Goal: Information Seeking & Learning: Check status

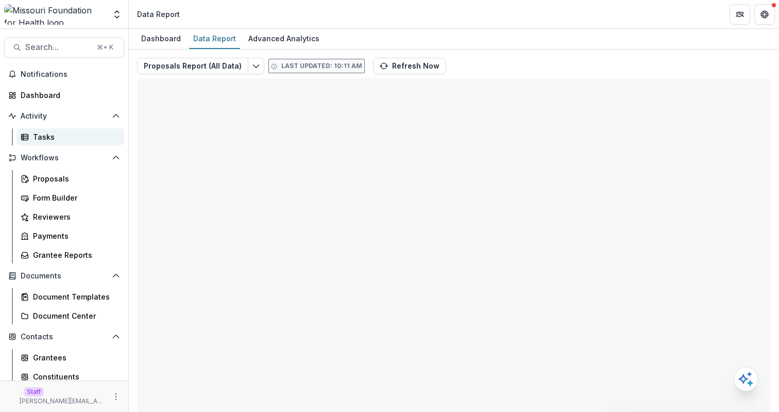
click at [77, 130] on link "Tasks" at bounding box center [70, 136] width 108 height 17
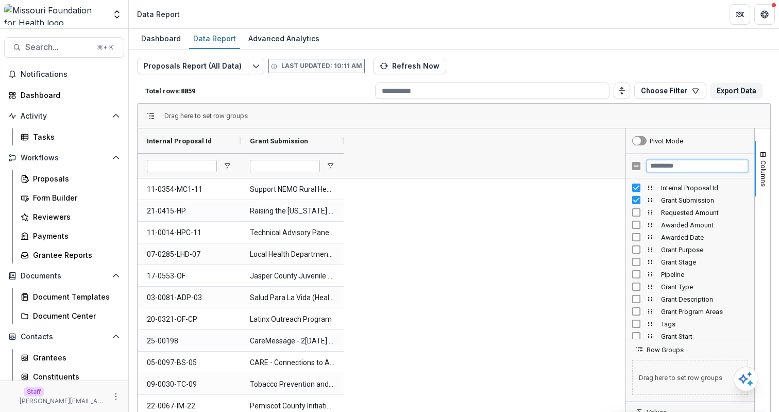
click at [678, 163] on input "Filter Columns Input" at bounding box center [698, 166] width 102 height 12
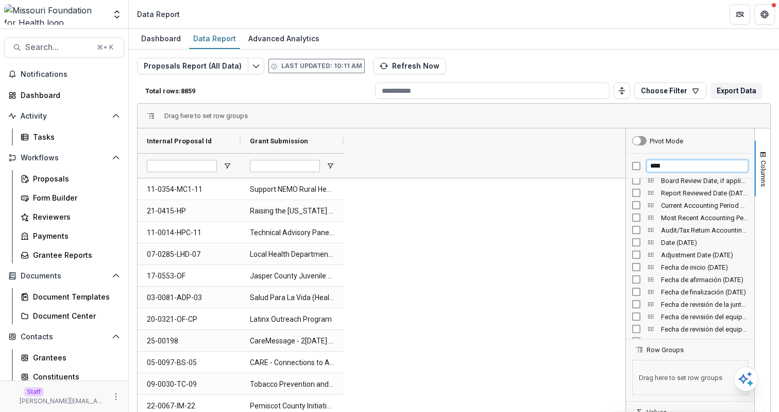
scroll to position [649, 0]
click at [675, 164] on input "****" at bounding box center [698, 166] width 102 height 12
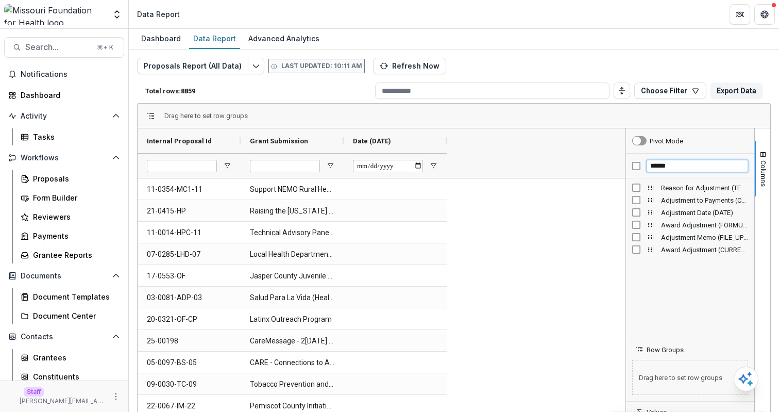
type input "******"
click at [53, 45] on span "Search..." at bounding box center [57, 47] width 65 height 10
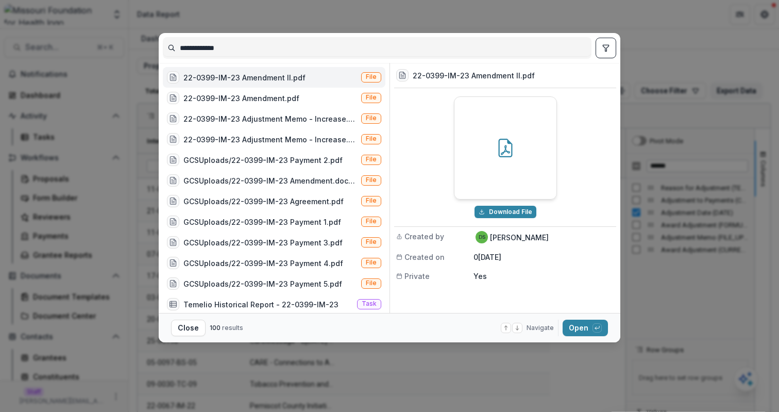
type input "**********"
click at [606, 53] on button "toggle filters" at bounding box center [606, 48] width 21 height 21
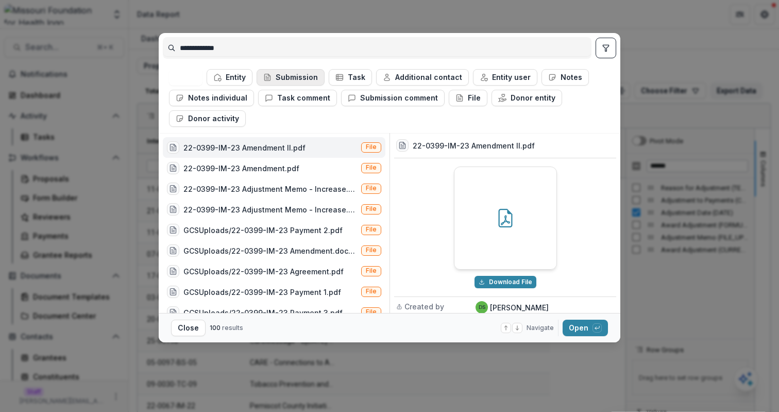
click at [311, 76] on button "Submission" at bounding box center [291, 77] width 68 height 16
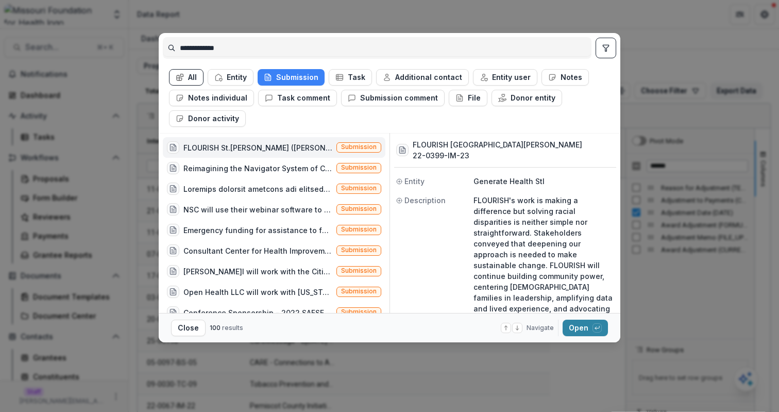
click at [304, 146] on div "FLOURISH St. Louis (FLOURISH's work is making a difference but solving racial d…" at bounding box center [257, 147] width 149 height 11
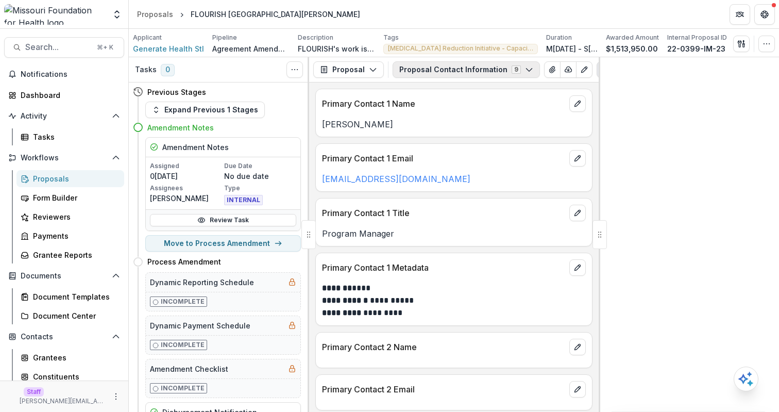
click at [439, 69] on button "Proposal Contact Information 9" at bounding box center [466, 69] width 147 height 16
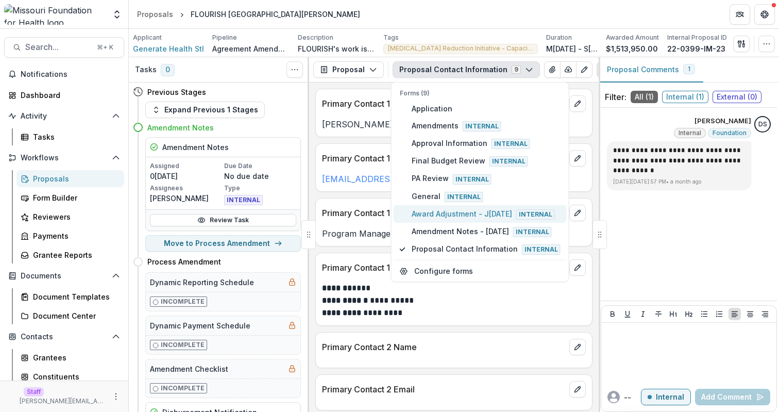
click at [447, 214] on span "Award Adjustment - July 2025 Internal" at bounding box center [486, 213] width 149 height 11
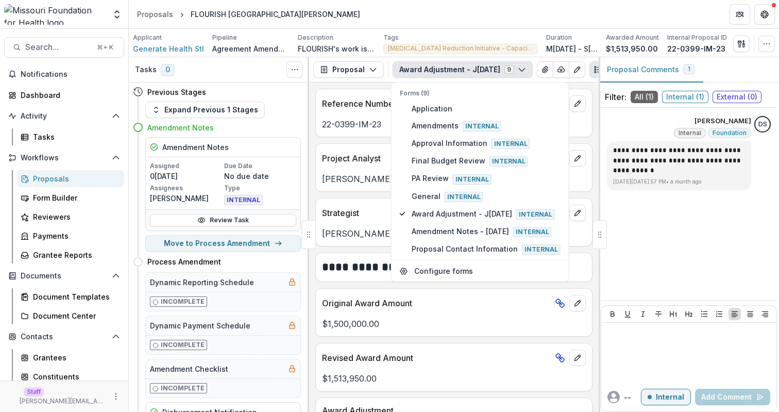
click at [359, 181] on p "Deena Lauver Scotti < dlauverscotti@mffh.org >" at bounding box center [454, 179] width 264 height 12
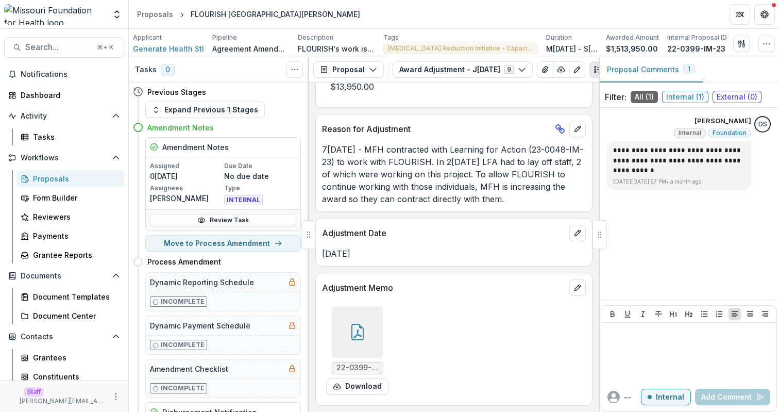
scroll to position [202, 0]
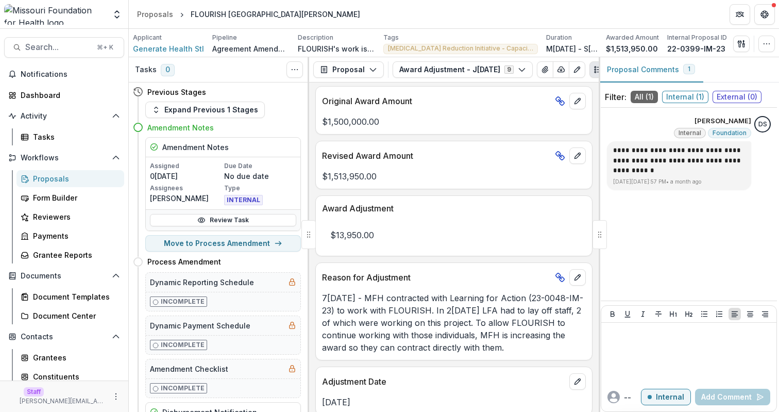
click at [361, 235] on p "$13,950.00" at bounding box center [454, 235] width 264 height 29
click at [374, 215] on div "$13,950.00" at bounding box center [454, 231] width 276 height 35
click at [577, 68] on icon "Edit as form" at bounding box center [577, 69] width 8 height 8
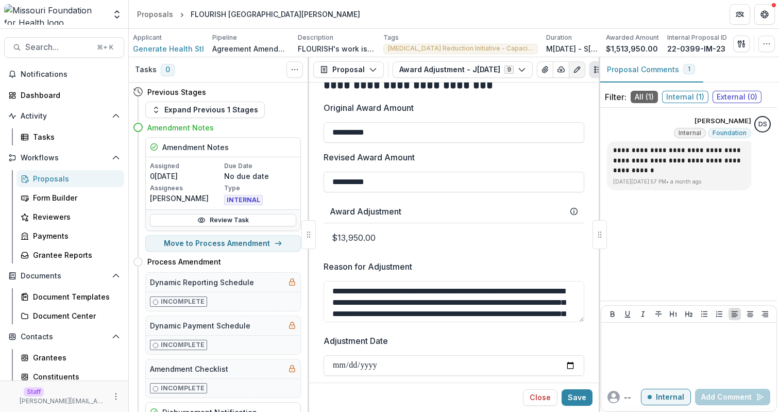
scroll to position [165, 0]
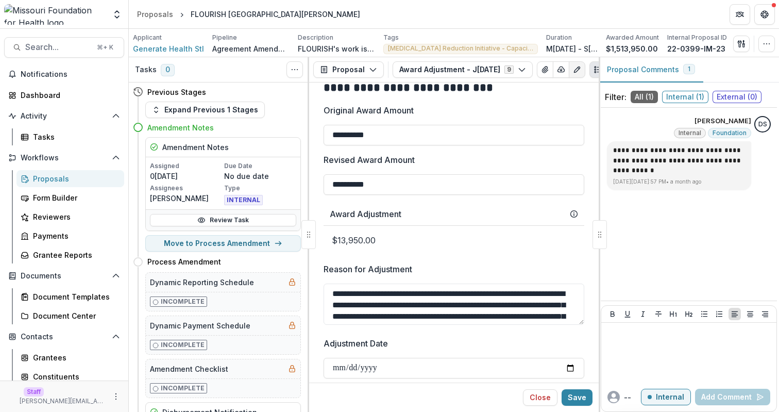
click at [355, 244] on p "$13,950.00" at bounding box center [454, 240] width 261 height 29
click at [436, 241] on p "$13,950.00" at bounding box center [454, 240] width 261 height 29
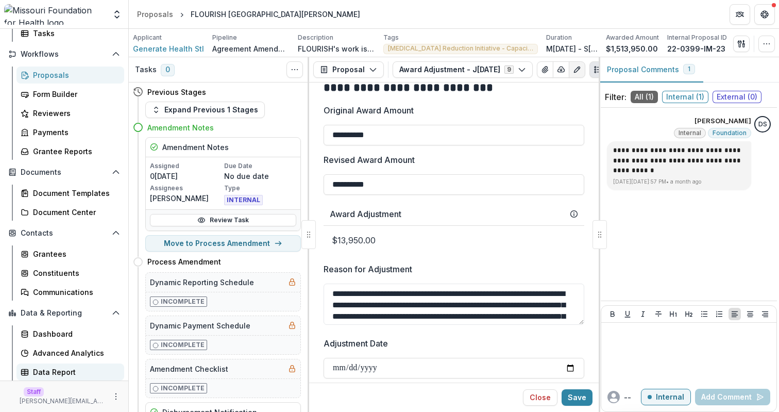
click at [70, 371] on div "Data Report" at bounding box center [74, 371] width 83 height 11
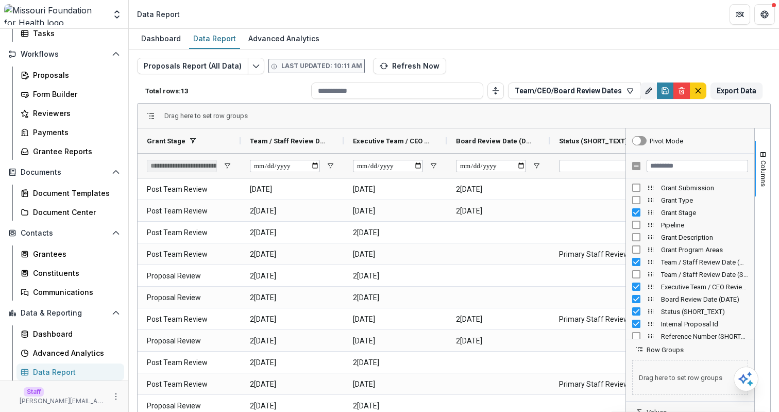
click at [508, 68] on div "Proposals Report (All Data) Last updated: 10:11 AM Refresh Now Total rows: 13 T…" at bounding box center [454, 248] width 634 height 381
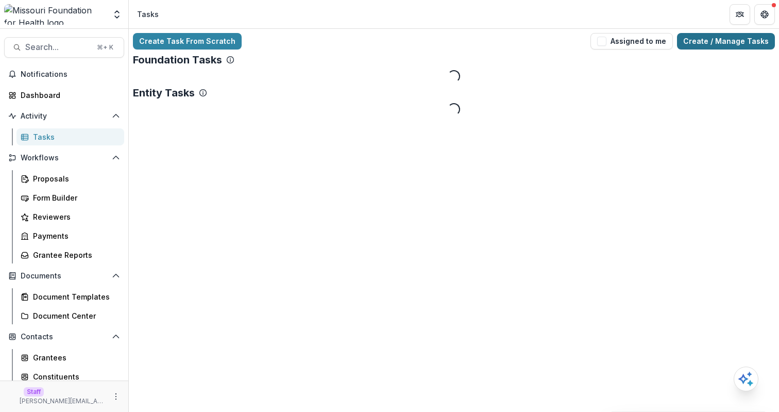
click at [722, 40] on link "Create / Manage Tasks" at bounding box center [726, 41] width 98 height 16
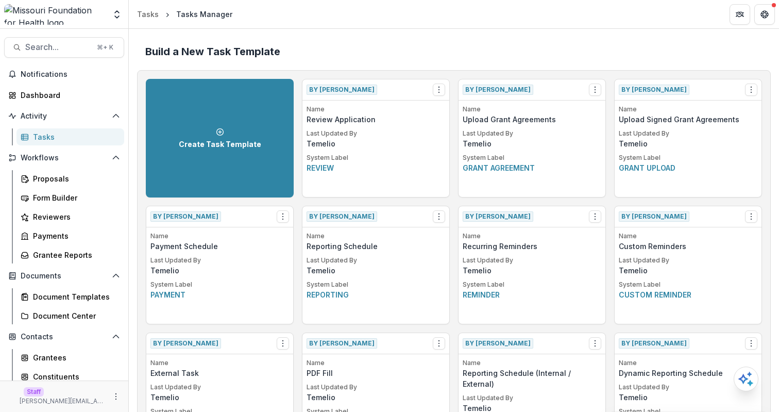
scroll to position [1674, 0]
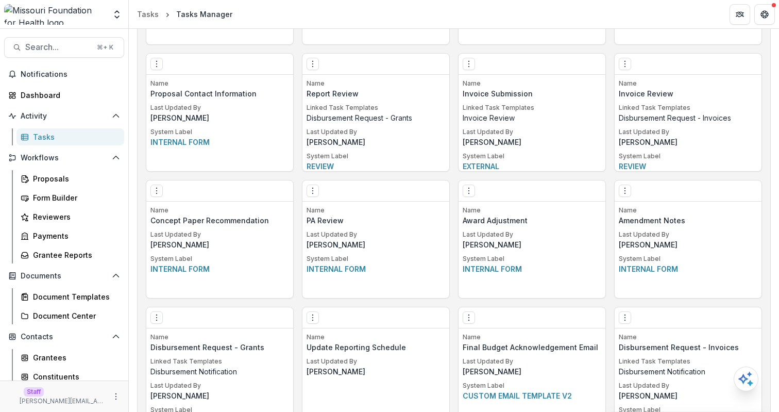
click at [461, 197] on div "Edit Make a Copy Create Task From Template Delete Task" at bounding box center [532, 190] width 147 height 21
click at [467, 195] on button "Options" at bounding box center [469, 190] width 12 height 12
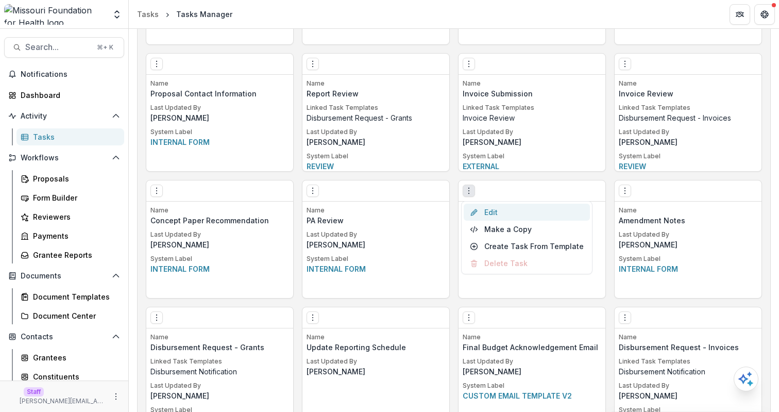
click at [500, 211] on link "Edit" at bounding box center [527, 212] width 126 height 17
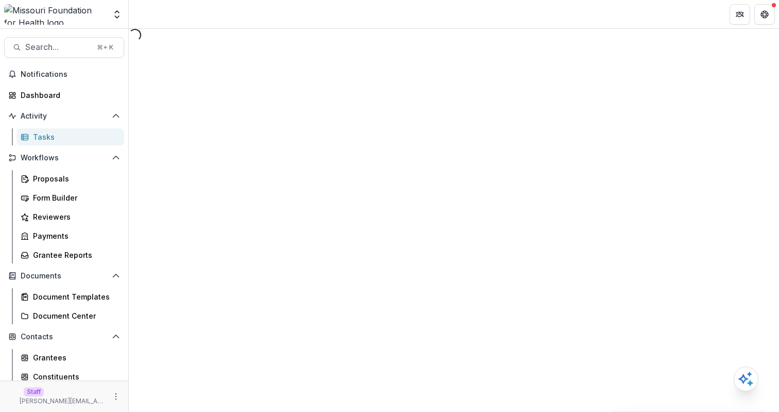
select select "**********"
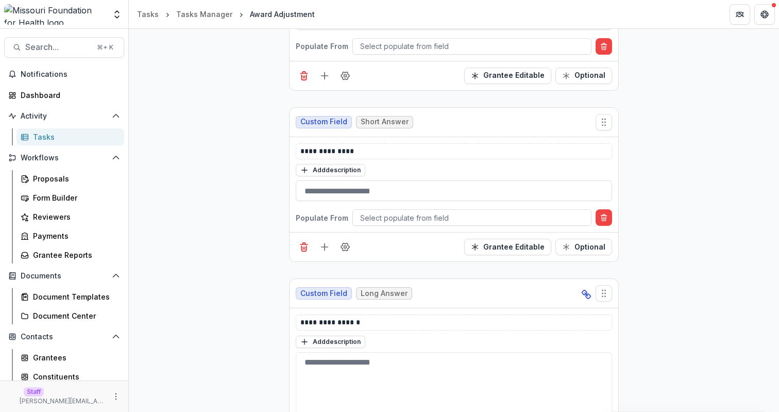
scroll to position [1092, 0]
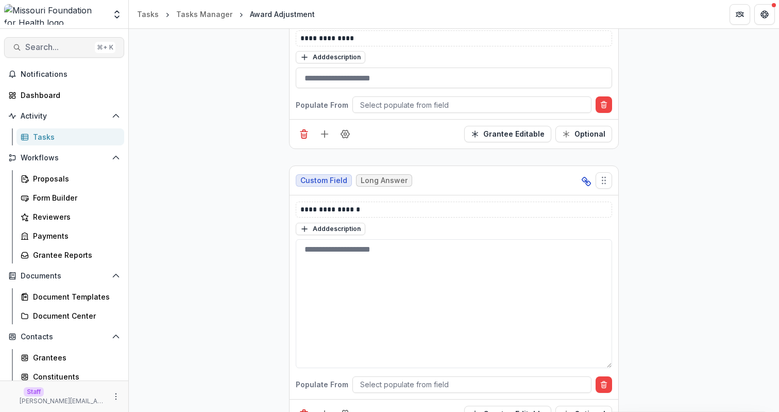
click at [55, 54] on button "Search... ⌘ + K" at bounding box center [64, 47] width 120 height 21
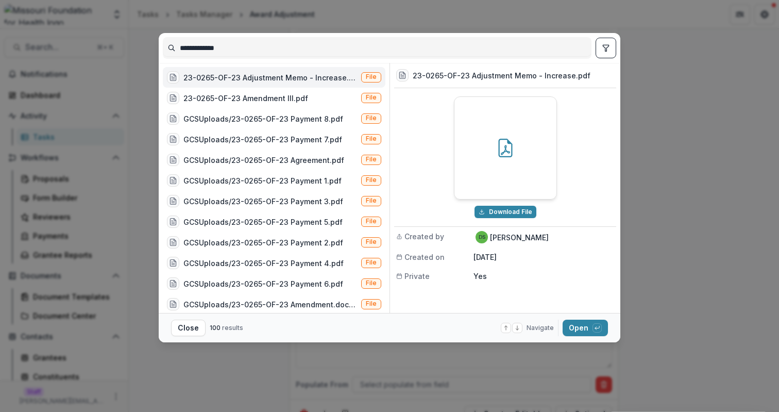
type input "**********"
click at [606, 54] on button "toggle filters" at bounding box center [606, 48] width 21 height 21
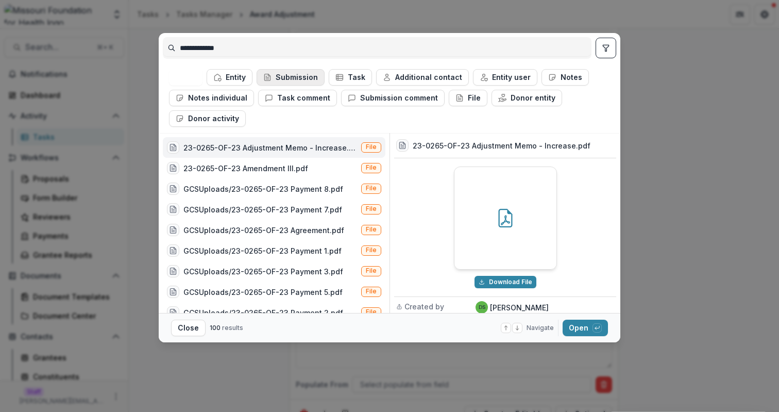
click at [301, 76] on button "Submission" at bounding box center [291, 77] width 68 height 16
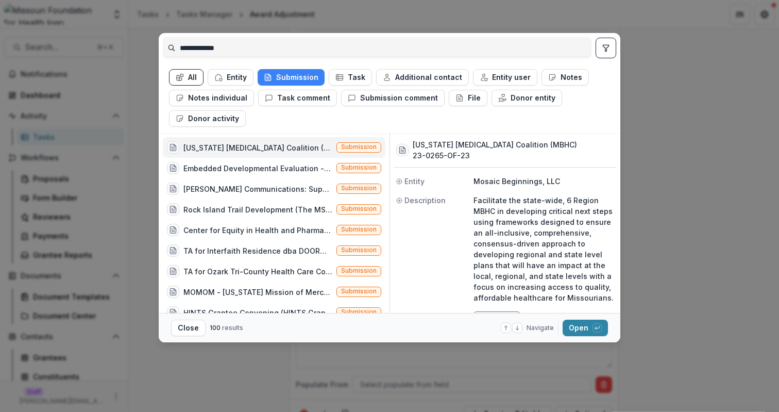
click at [301, 146] on div "Missouri Breast Health Coalition (MBHC) (Facilitate the state-wide, 6 Region MB…" at bounding box center [257, 147] width 149 height 11
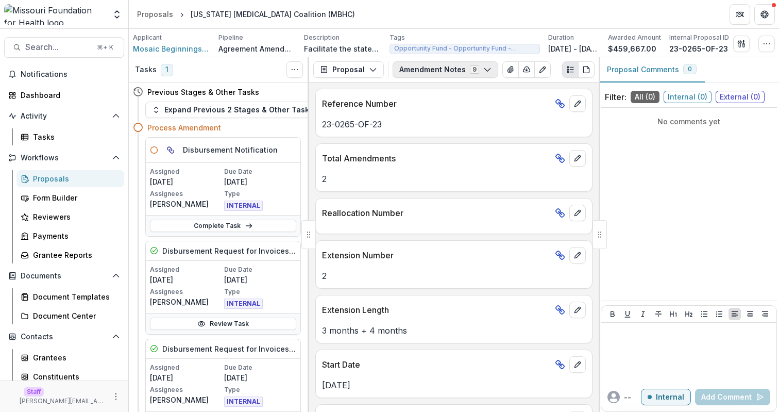
click at [491, 73] on button "Amendment Notes 9" at bounding box center [446, 69] width 106 height 16
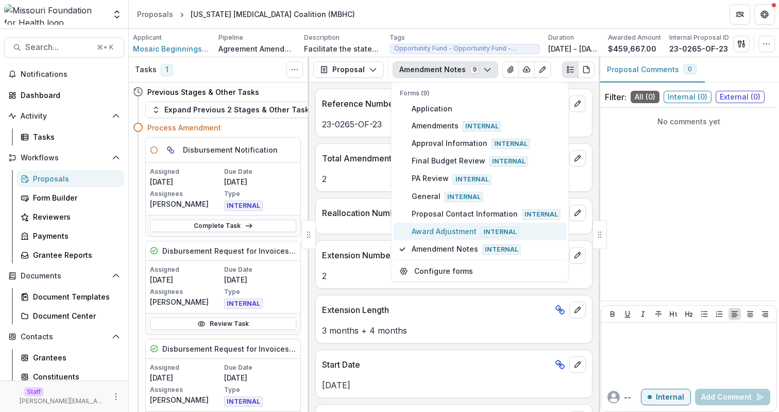
click at [465, 227] on span "Award Adjustment Internal" at bounding box center [486, 231] width 149 height 11
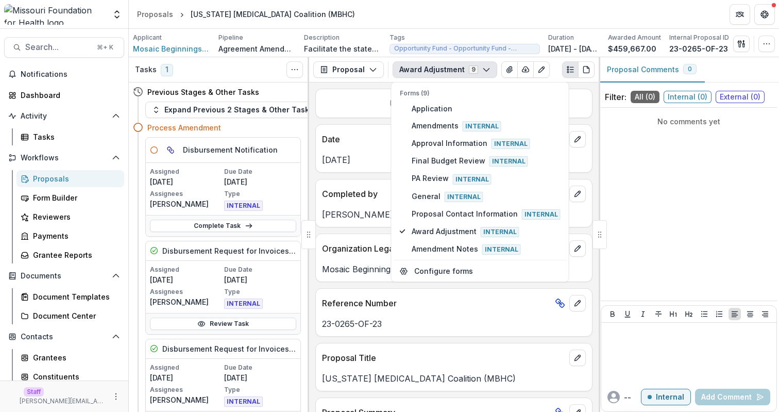
click at [335, 164] on p "Aug 14, 2025" at bounding box center [454, 160] width 264 height 12
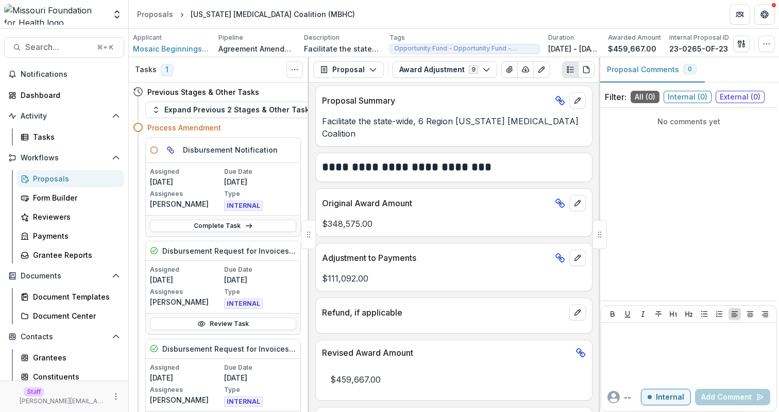
scroll to position [329, 0]
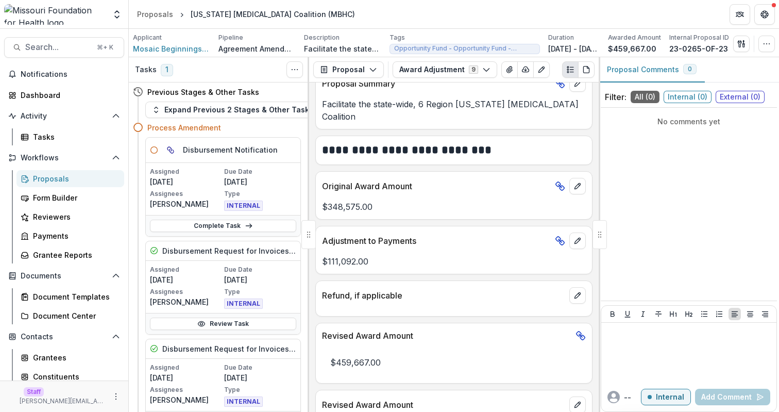
click at [353, 180] on p "Original Award Amount" at bounding box center [436, 186] width 229 height 12
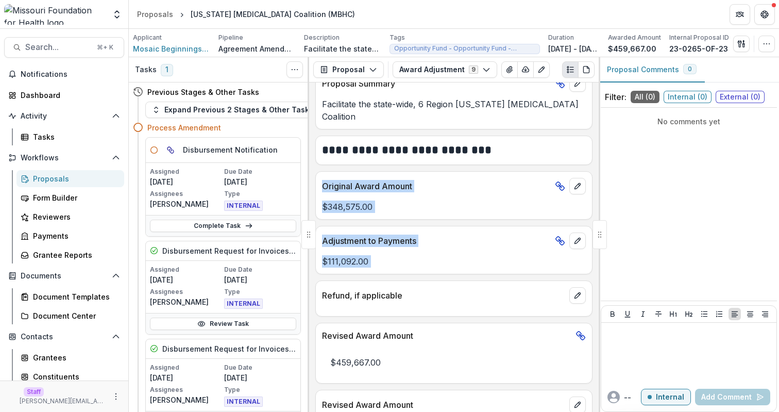
drag, startPoint x: 353, startPoint y: 173, endPoint x: 353, endPoint y: 260, distance: 87.1
click at [353, 257] on div "**********" at bounding box center [454, 246] width 290 height 329
click at [353, 260] on div "Adjustment to Payments $111,092.00" at bounding box center [453, 250] width 277 height 48
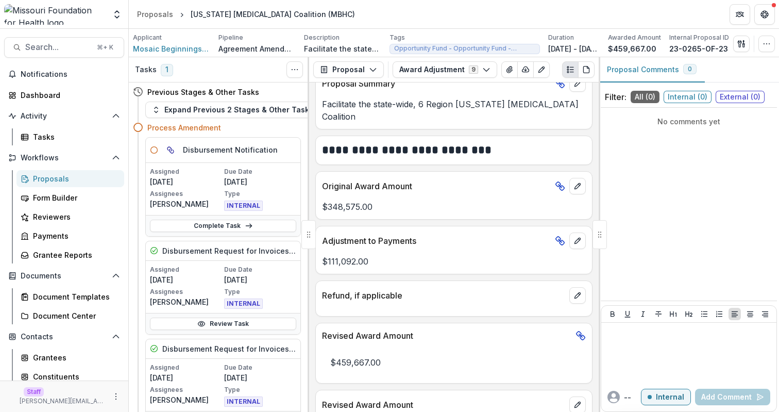
click at [339, 234] on p "Adjustment to Payments" at bounding box center [436, 240] width 229 height 12
click at [445, 180] on p "Original Award Amount" at bounding box center [436, 186] width 229 height 12
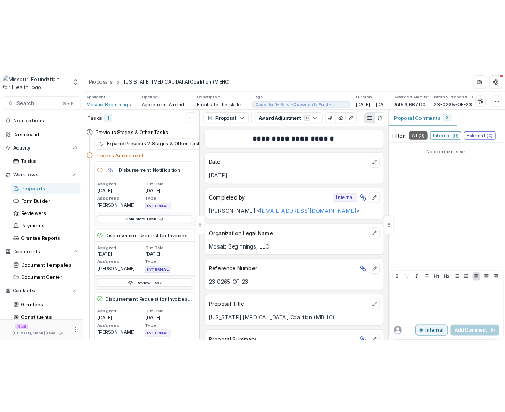
scroll to position [0, 0]
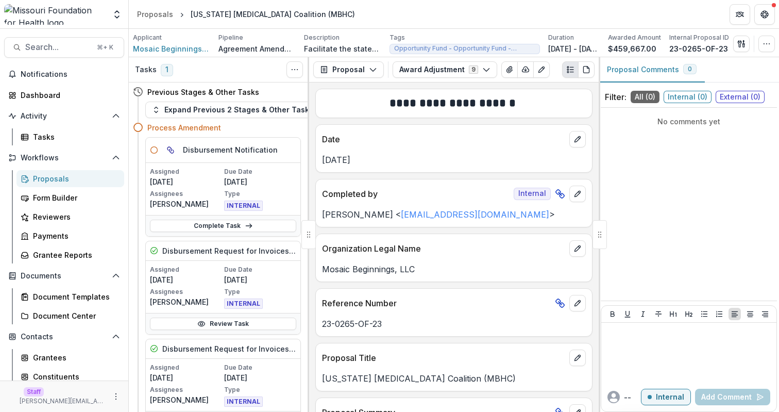
click at [329, 139] on p "Date" at bounding box center [443, 139] width 243 height 12
click at [327, 139] on p "Date" at bounding box center [443, 139] width 243 height 12
click at [329, 141] on p "Date" at bounding box center [443, 139] width 243 height 12
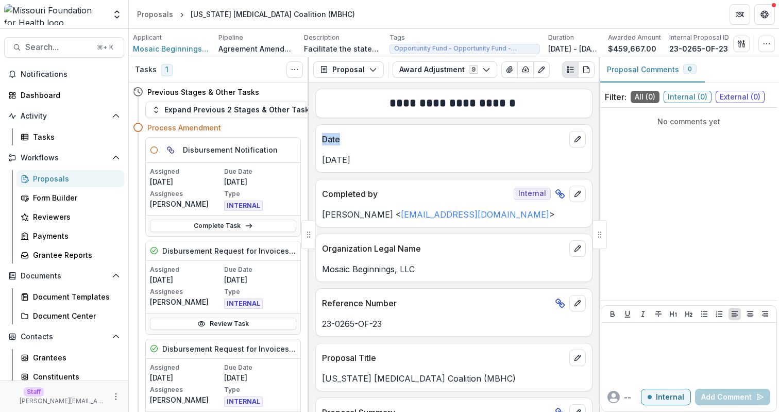
click at [329, 141] on p "Date" at bounding box center [443, 139] width 243 height 12
click at [579, 146] on button "edit" at bounding box center [577, 139] width 16 height 16
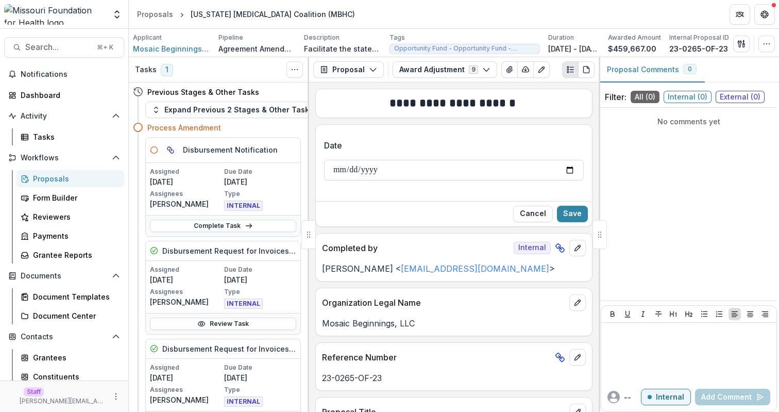
click at [393, 142] on label "Date" at bounding box center [451, 145] width 254 height 12
click at [393, 160] on input "**********" at bounding box center [454, 170] width 260 height 21
click at [524, 212] on button "Cancel" at bounding box center [533, 214] width 40 height 16
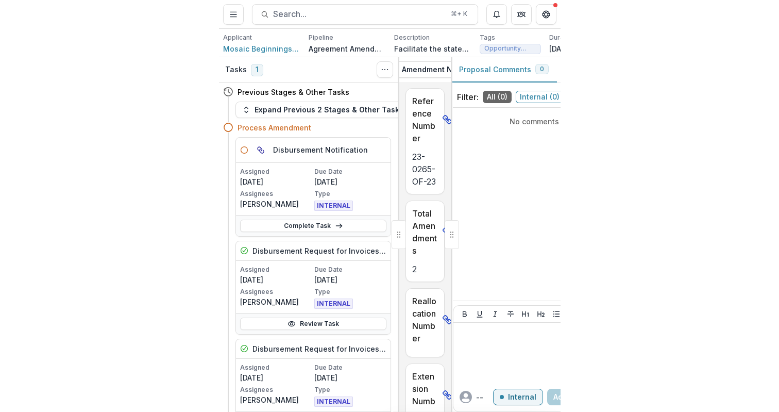
scroll to position [0, 89]
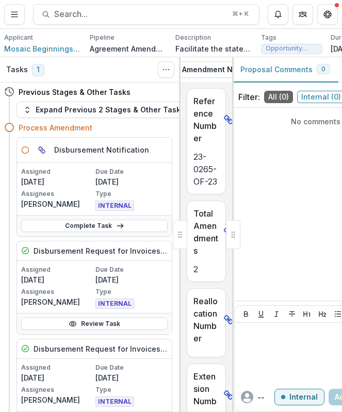
click at [215, 72] on button "Amendment Notes 9" at bounding box center [228, 69] width 106 height 16
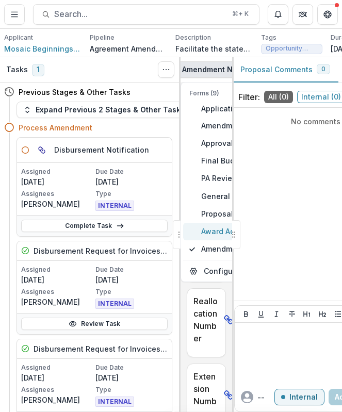
click at [203, 230] on span "Award Adjustment Internal" at bounding box center [275, 231] width 149 height 11
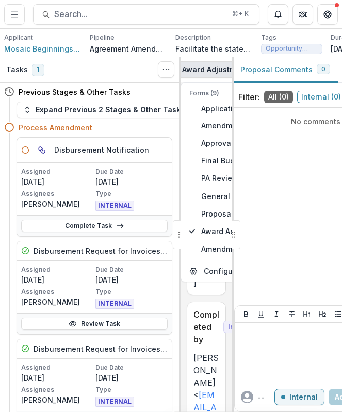
click at [341, 203] on div "No comments yet" at bounding box center [322, 204] width 176 height 184
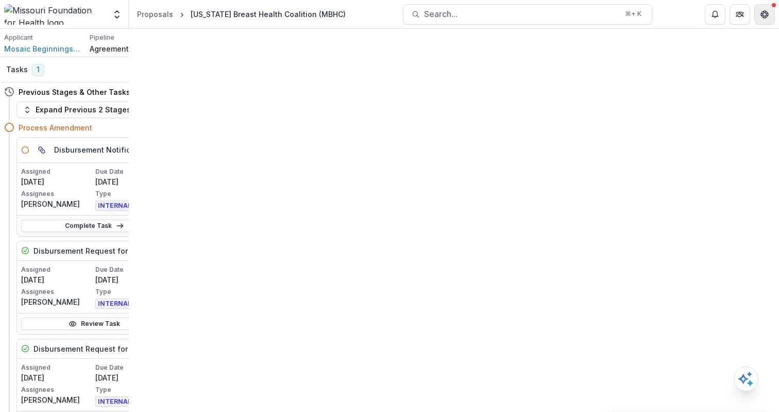
scroll to position [0, 0]
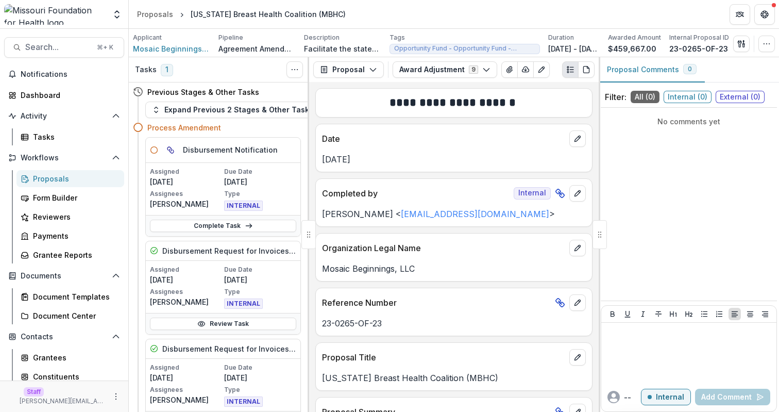
click at [453, 178] on div "**********" at bounding box center [454, 247] width 290 height 330
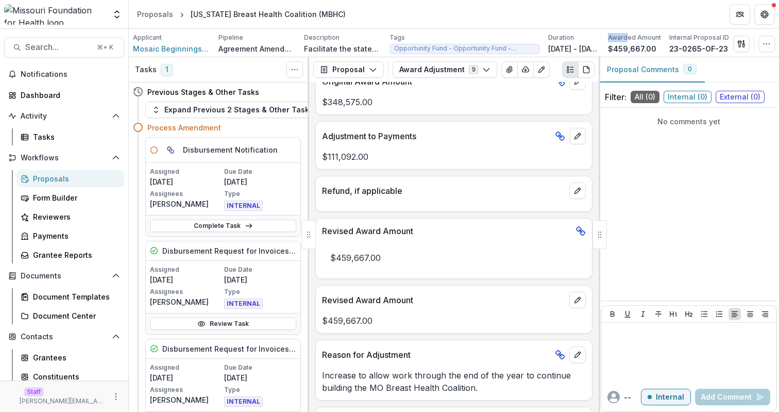
scroll to position [429, 0]
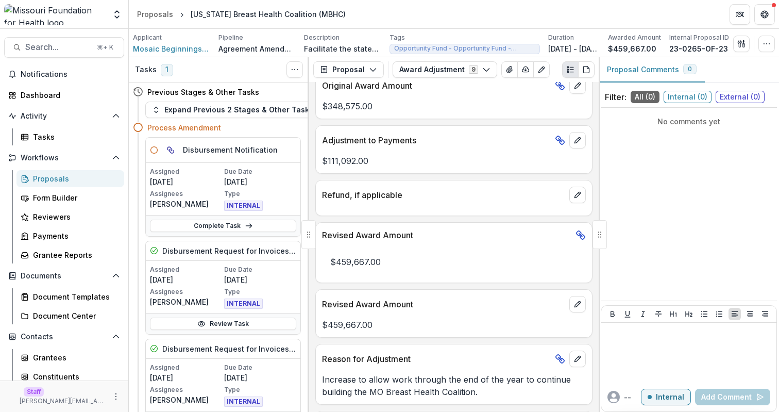
click at [504, 132] on div at bounding box center [570, 140] width 31 height 16
click at [504, 136] on icon "edit" at bounding box center [578, 140] width 8 height 8
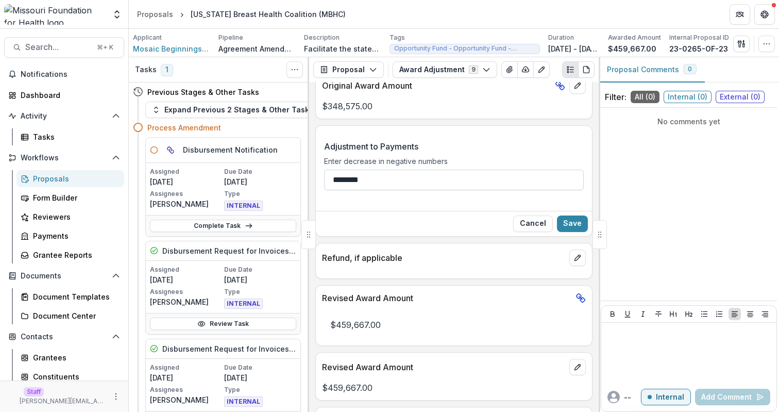
click at [396, 171] on input "********" at bounding box center [454, 180] width 260 height 21
click at [405, 140] on p "Adjustment to Payments" at bounding box center [371, 146] width 94 height 12
click at [405, 170] on input "********" at bounding box center [454, 180] width 260 height 21
click at [504, 214] on div "Cancel Save" at bounding box center [454, 223] width 276 height 25
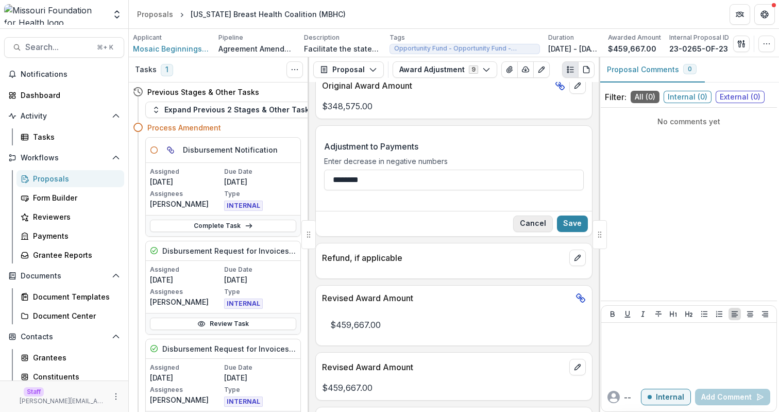
click at [504, 216] on button "Cancel" at bounding box center [533, 223] width 40 height 16
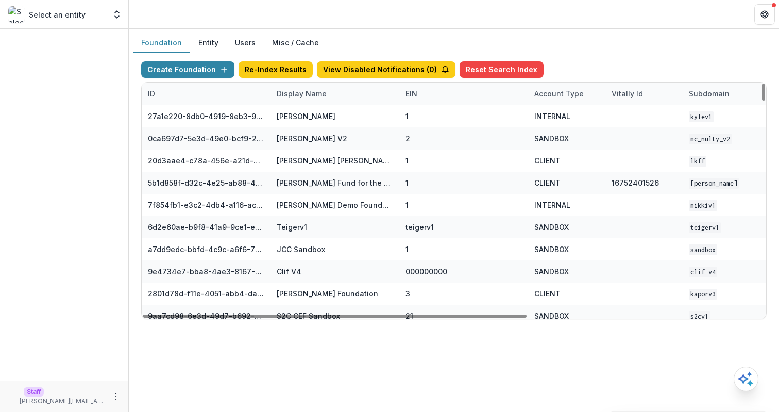
click at [319, 95] on div "Display Name" at bounding box center [302, 93] width 62 height 11
click at [329, 115] on input at bounding box center [335, 117] width 124 height 16
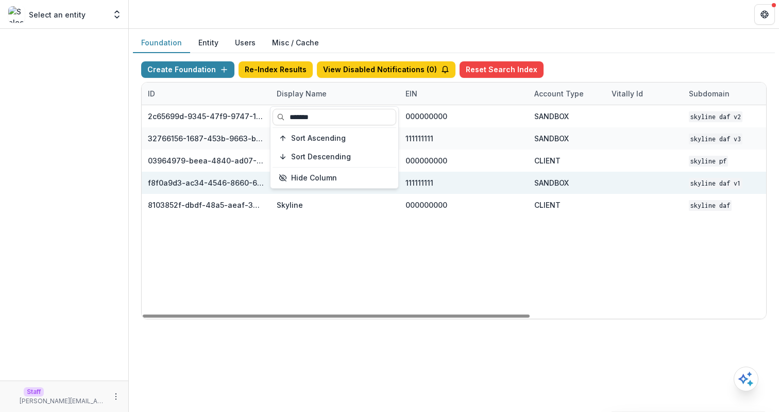
type input "*******"
click at [602, 186] on div "SANDBOX" at bounding box center [566, 183] width 77 height 22
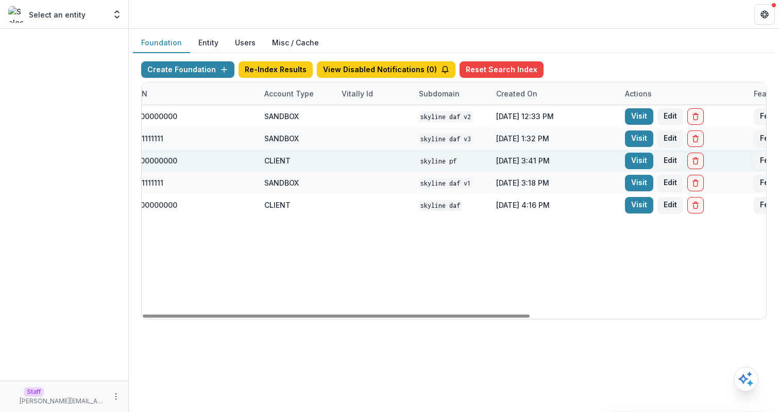
scroll to position [0, 278]
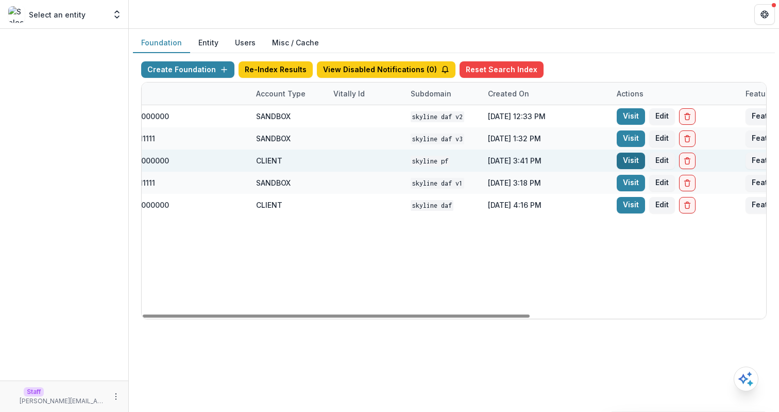
click at [622, 155] on link "Visit" at bounding box center [631, 161] width 28 height 16
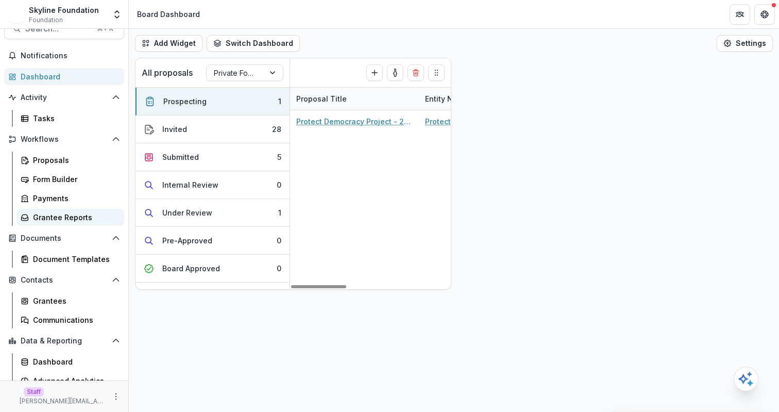
scroll to position [23, 0]
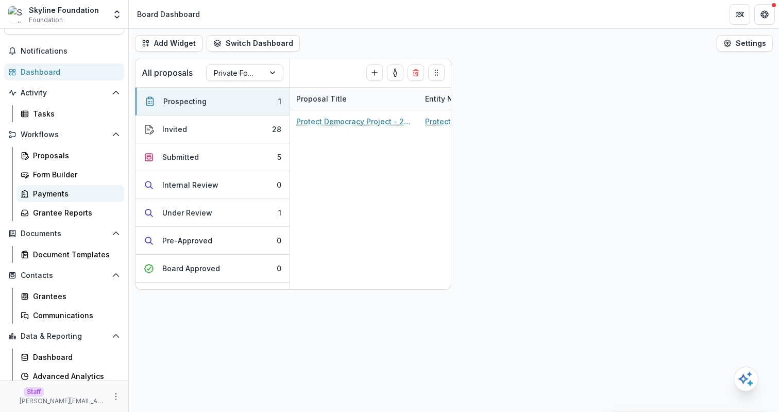
click at [71, 190] on div "Payments" at bounding box center [74, 193] width 83 height 11
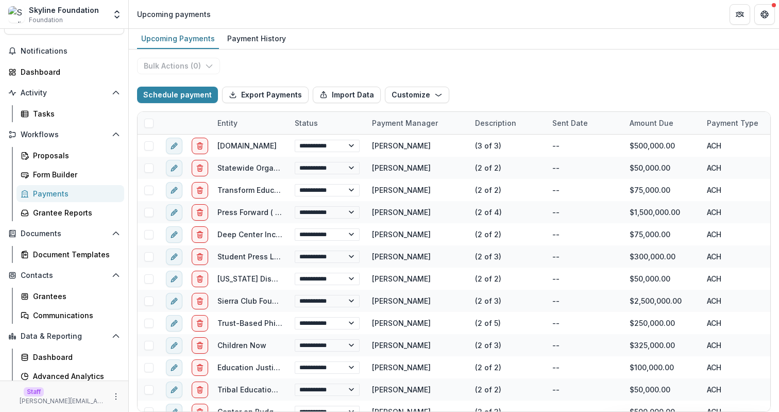
click at [384, 56] on div "**********" at bounding box center [454, 230] width 650 height 362
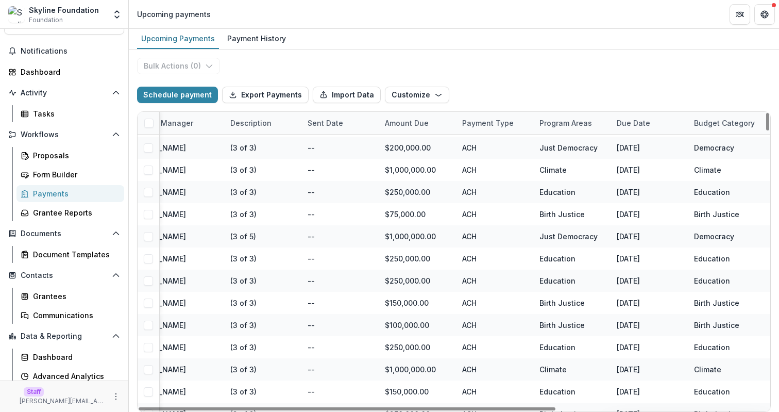
scroll to position [0, 245]
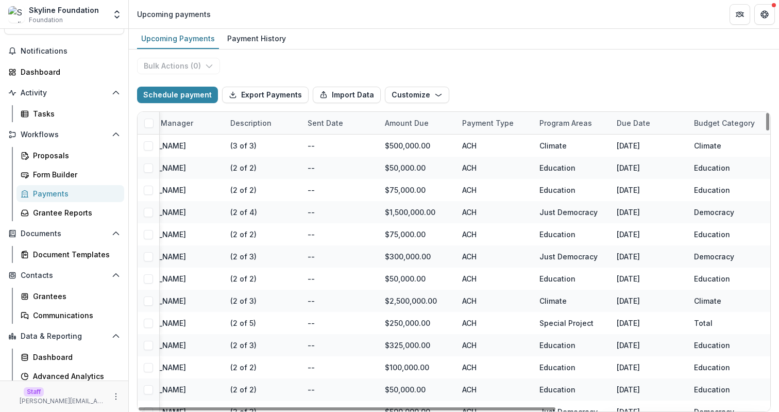
click at [649, 122] on div "Due Date" at bounding box center [634, 122] width 46 height 11
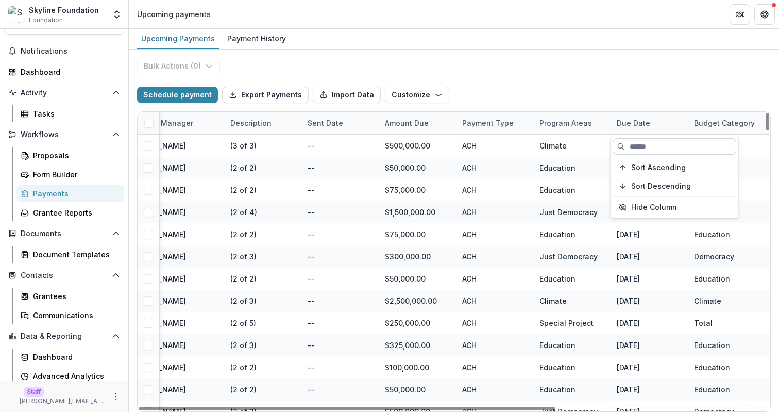
click at [656, 147] on input at bounding box center [675, 146] width 124 height 16
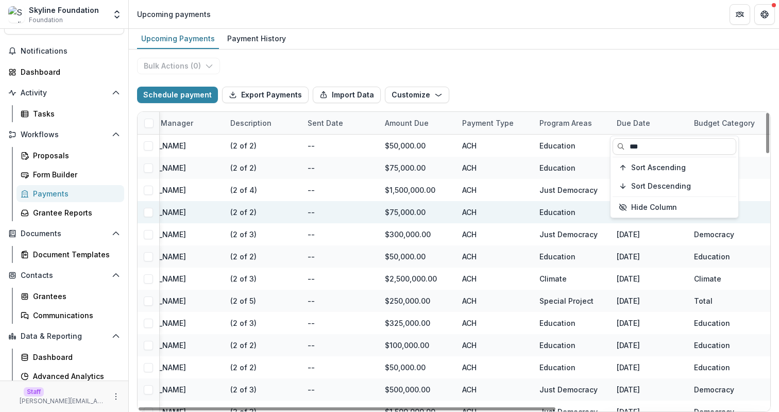
type input "***"
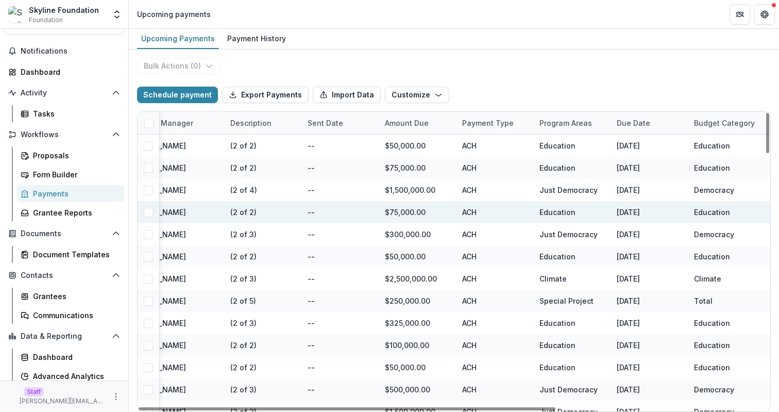
click at [536, 206] on div "Education" at bounding box center [571, 212] width 77 height 22
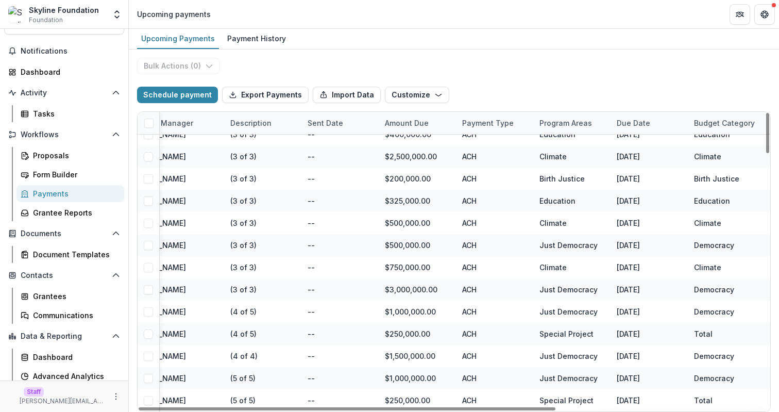
scroll to position [1873, 0]
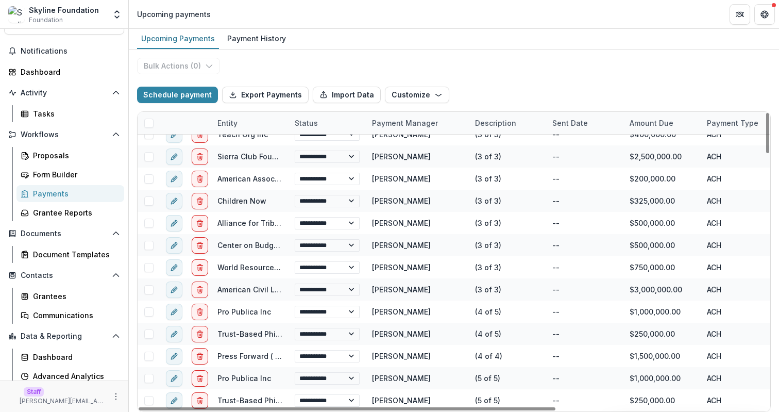
click at [148, 121] on span at bounding box center [148, 123] width 9 height 9
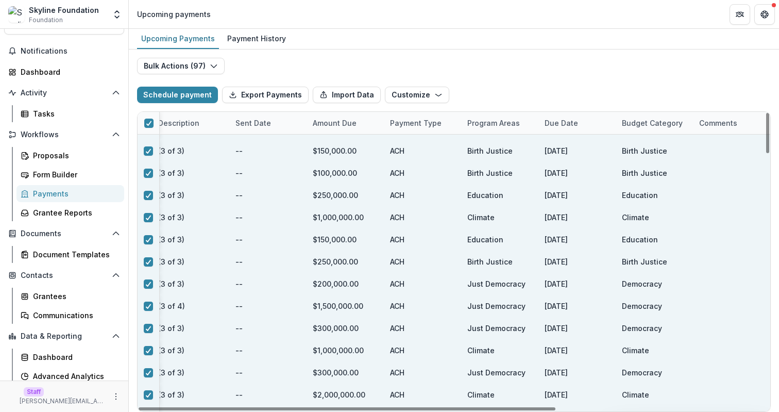
scroll to position [1434, 317]
